Goal: Find specific page/section: Find specific page/section

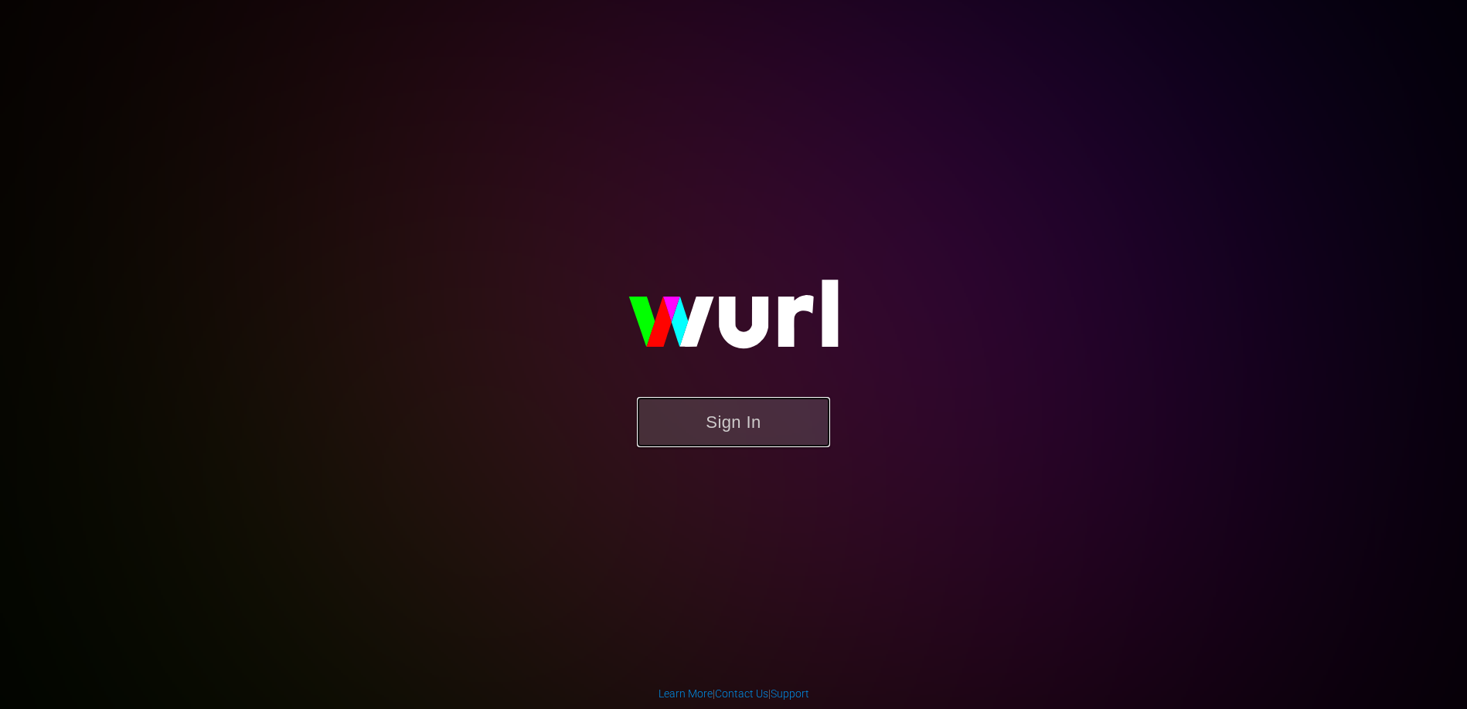
click at [744, 425] on button "Sign In" at bounding box center [733, 422] width 193 height 50
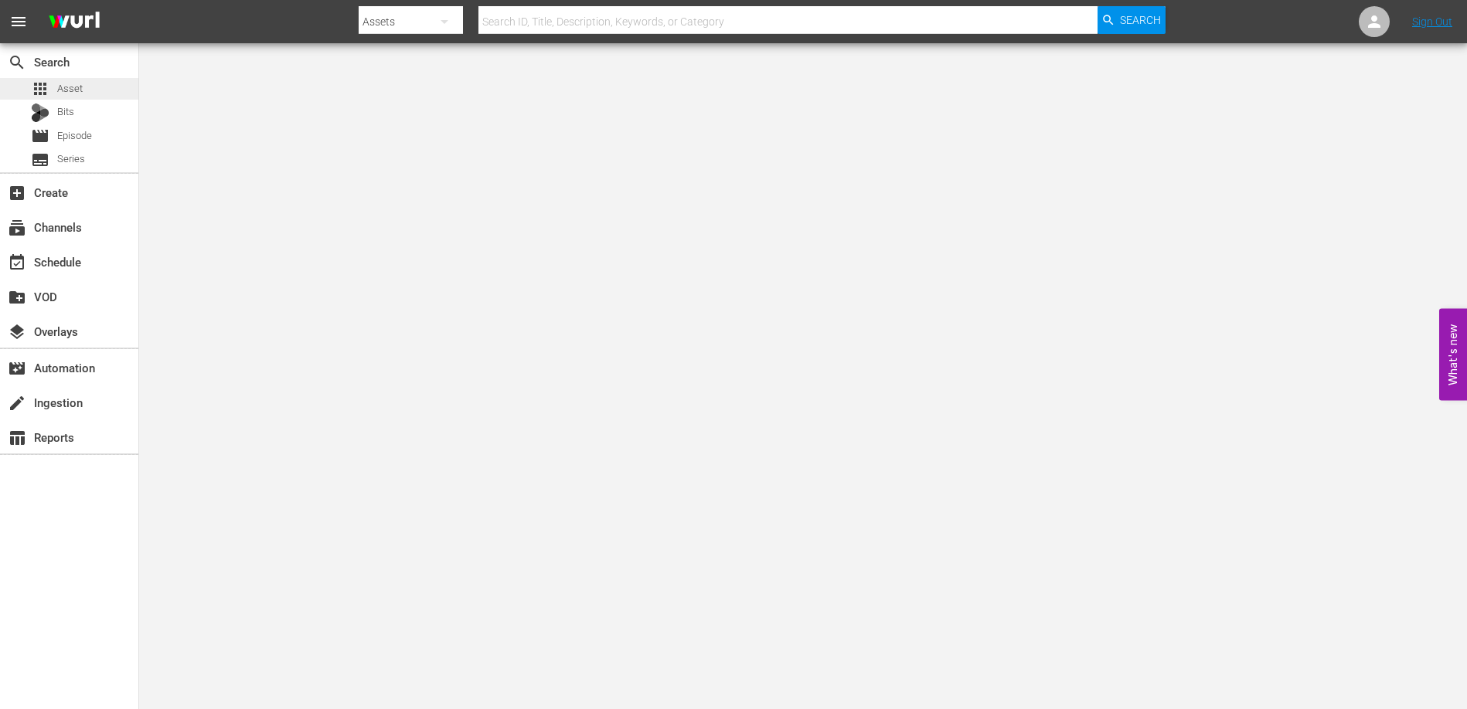
click at [77, 85] on span "Asset" at bounding box center [70, 88] width 26 height 15
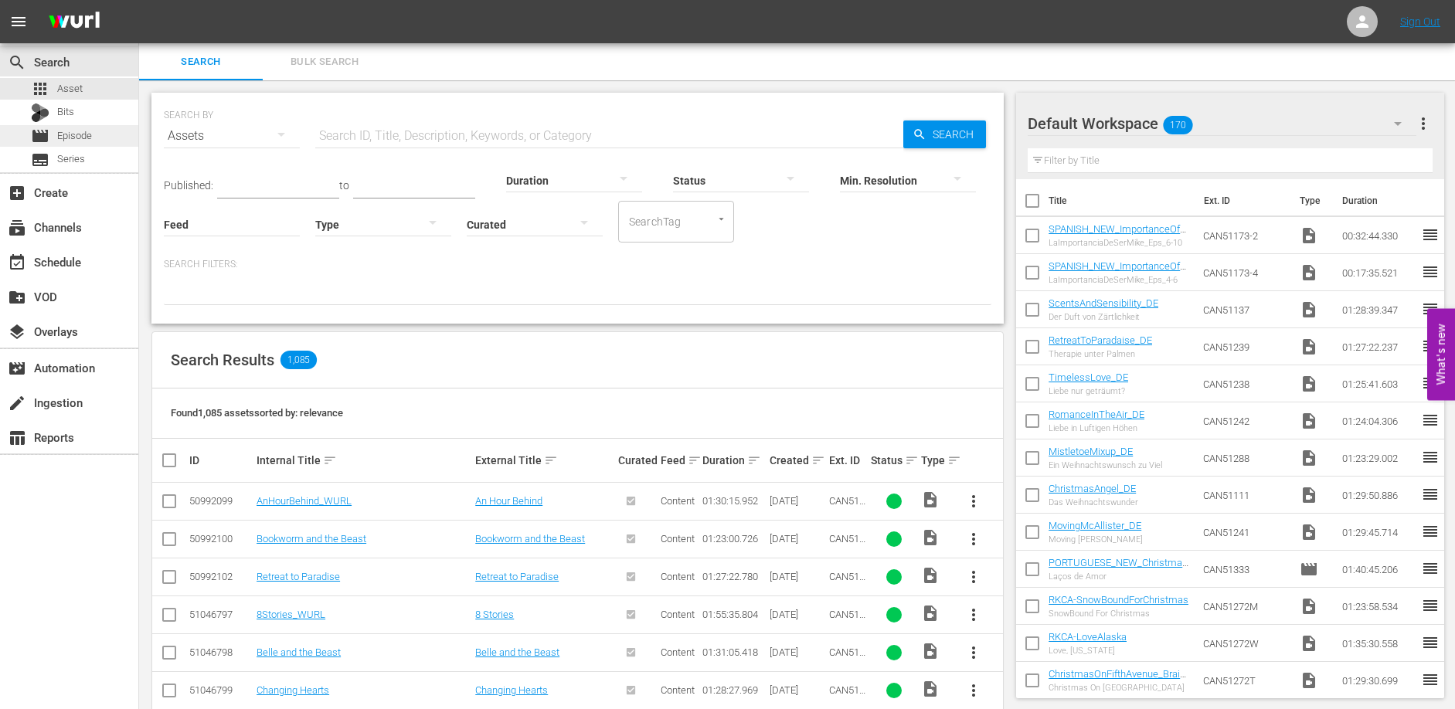
click at [83, 134] on span "Episode" at bounding box center [74, 135] width 35 height 15
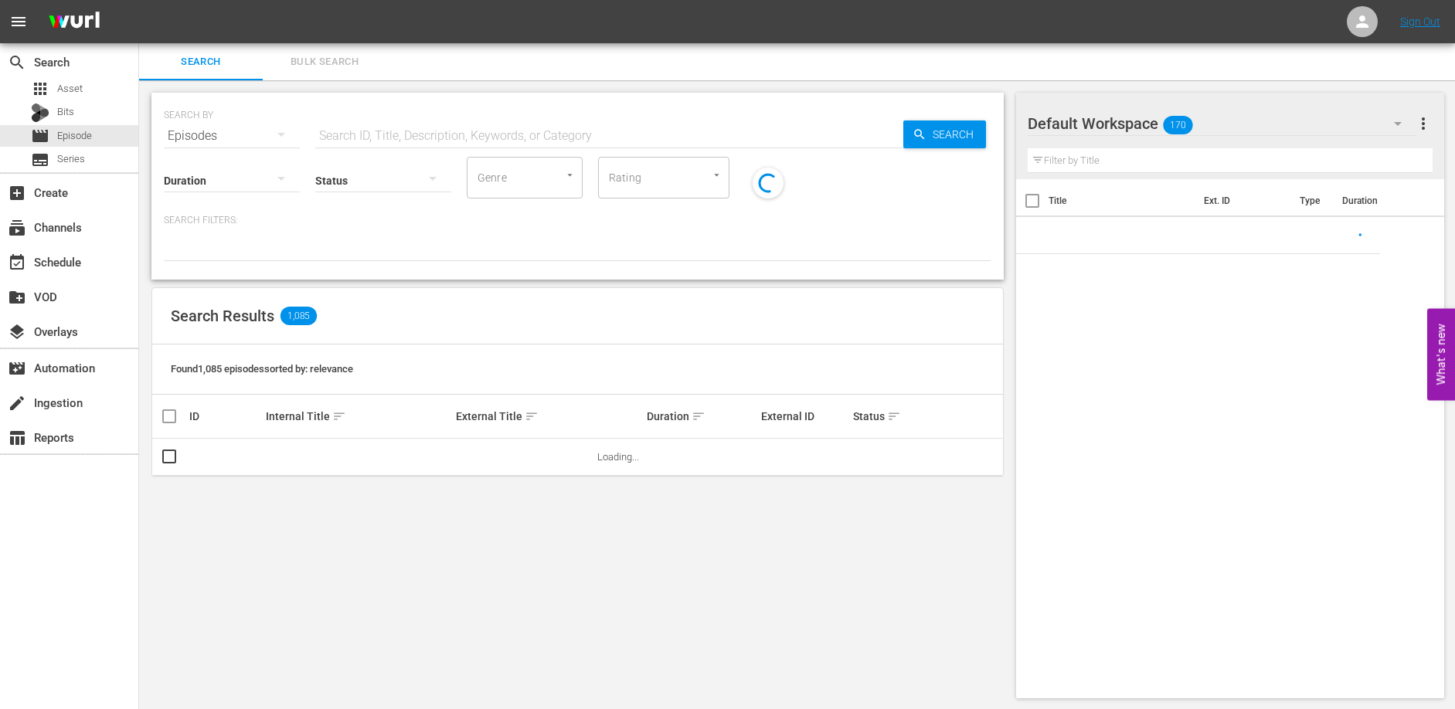
click at [374, 134] on input "text" at bounding box center [609, 135] width 588 height 37
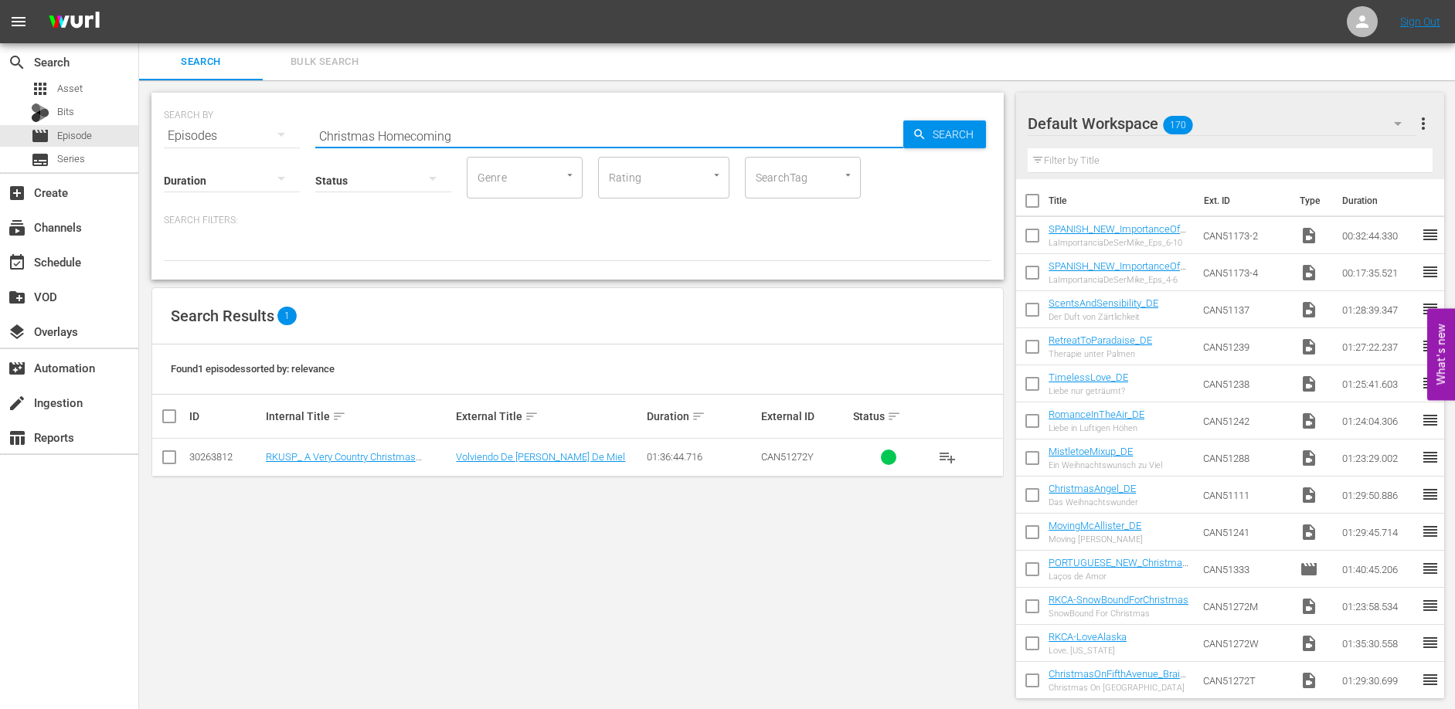
click at [380, 136] on input "Christmas Homecoming" at bounding box center [609, 135] width 588 height 37
type input "ChristmasHomecoming"
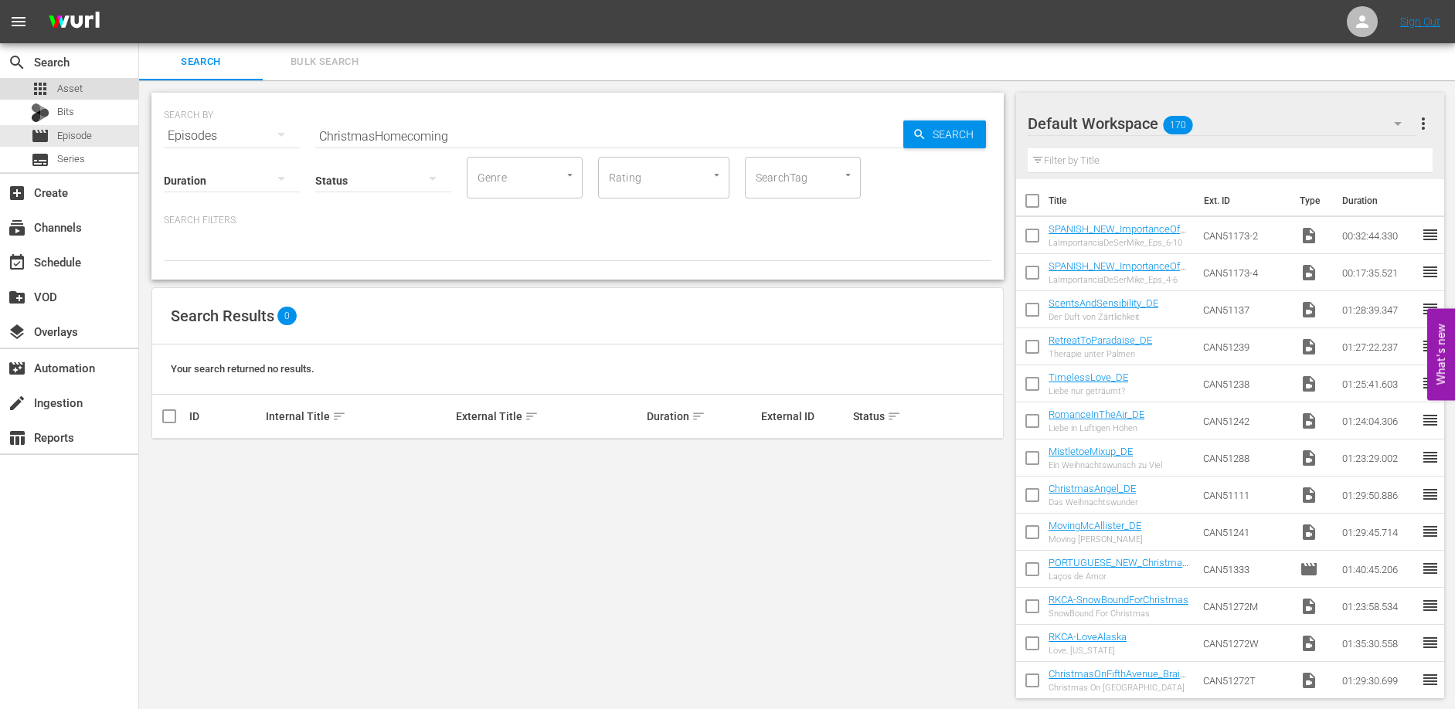
click at [68, 89] on span "Asset" at bounding box center [70, 88] width 26 height 15
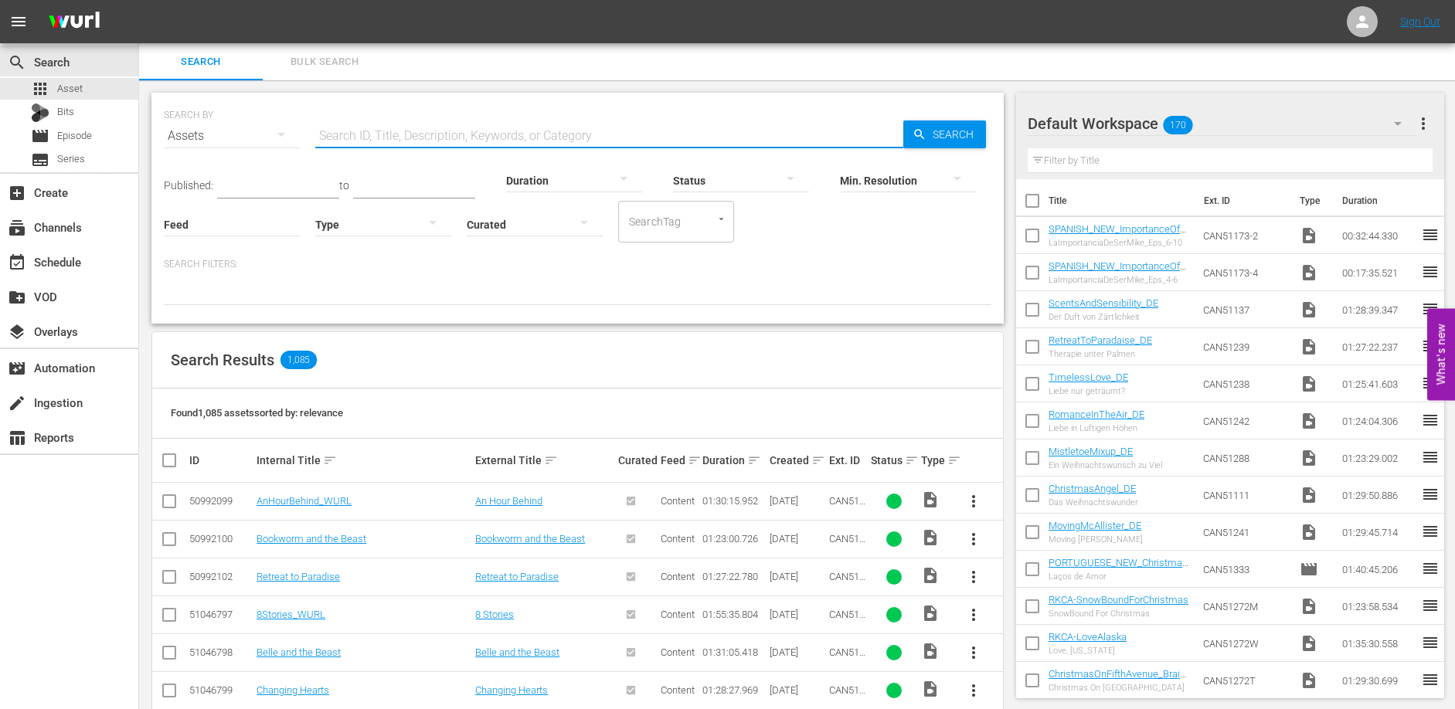
click at [361, 135] on input "text" at bounding box center [609, 135] width 588 height 37
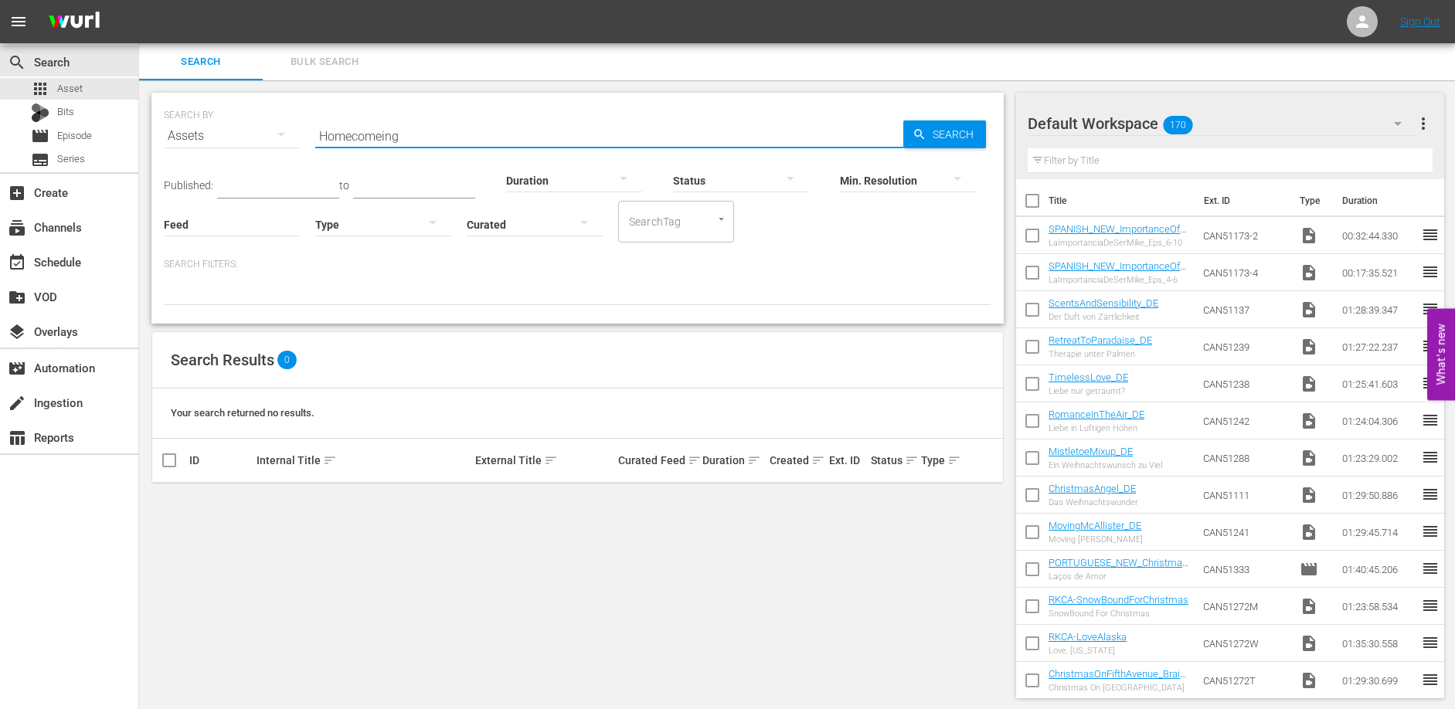
click at [386, 135] on input "Homecomeing" at bounding box center [609, 135] width 588 height 37
click at [428, 134] on input "Homecoming" at bounding box center [609, 135] width 588 height 37
type input "Country"
